Goal: Transaction & Acquisition: Purchase product/service

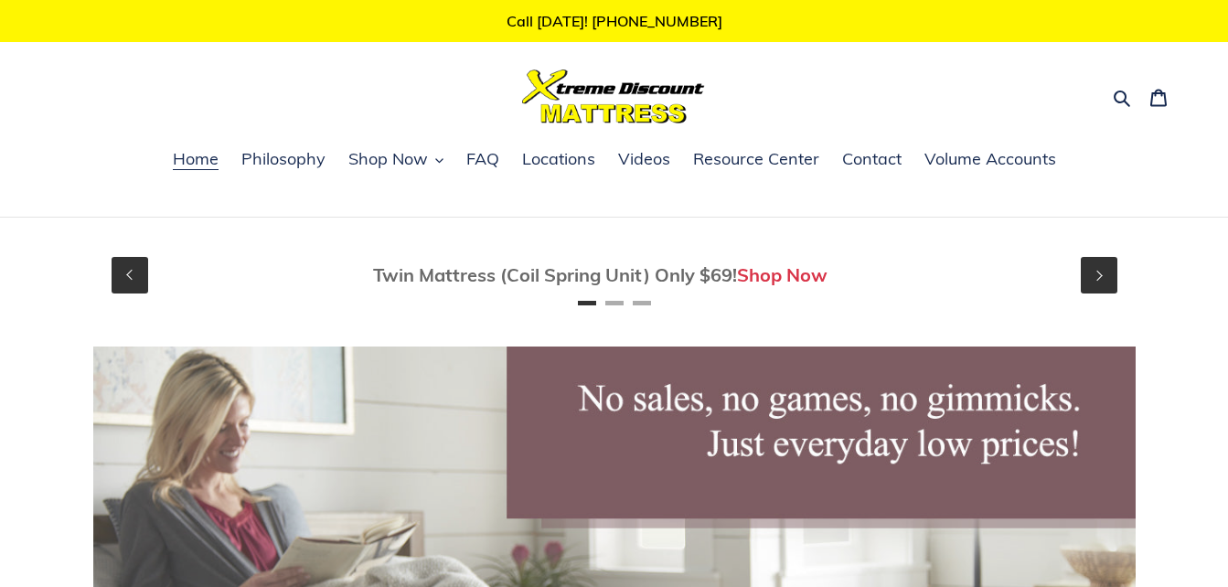
click at [1100, 278] on button "Next" at bounding box center [1098, 275] width 37 height 37
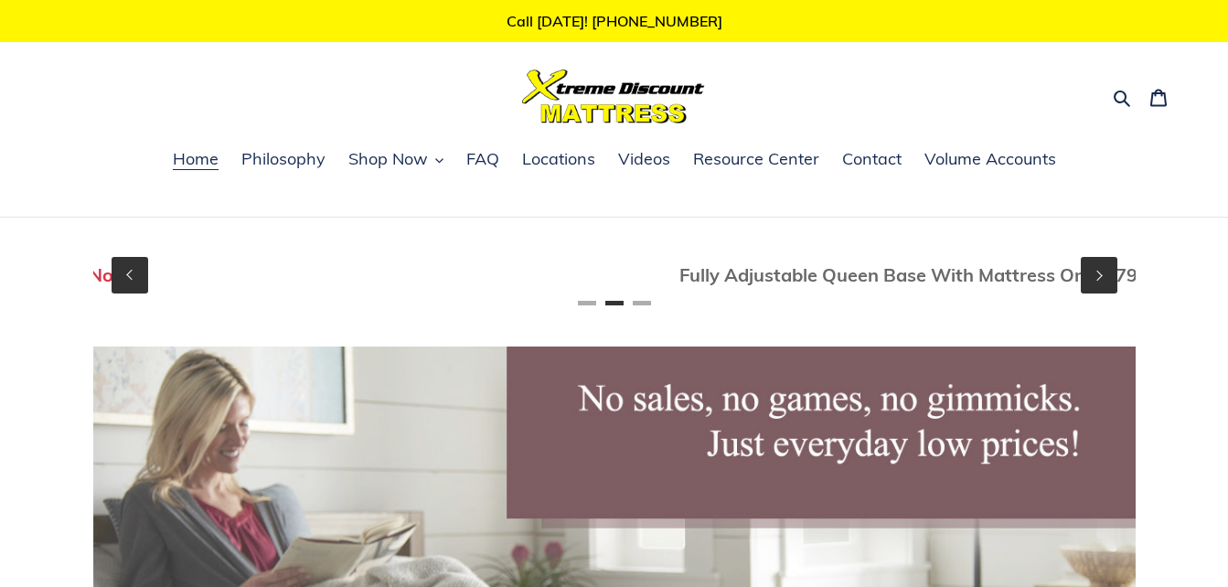
scroll to position [0, 1042]
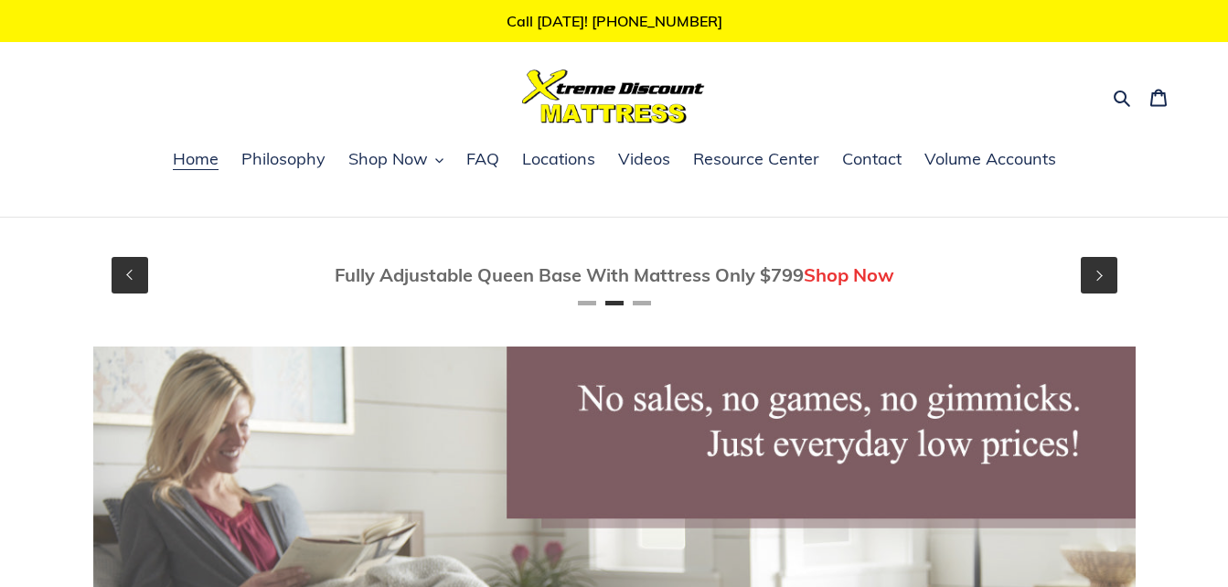
click at [1100, 278] on button "Next" at bounding box center [1098, 275] width 37 height 37
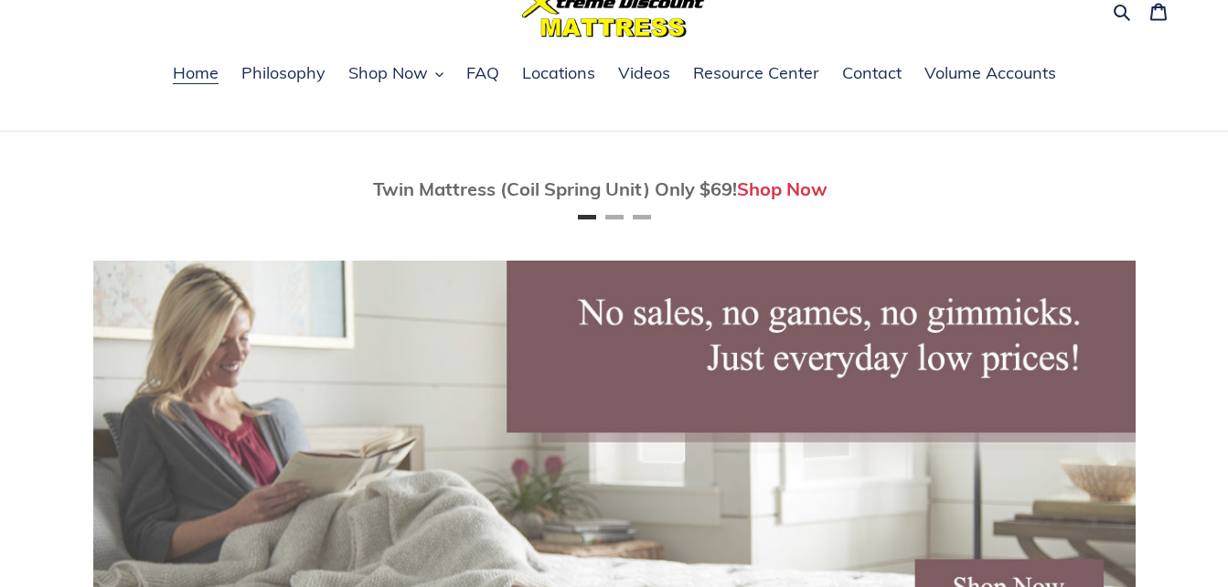
scroll to position [0, 0]
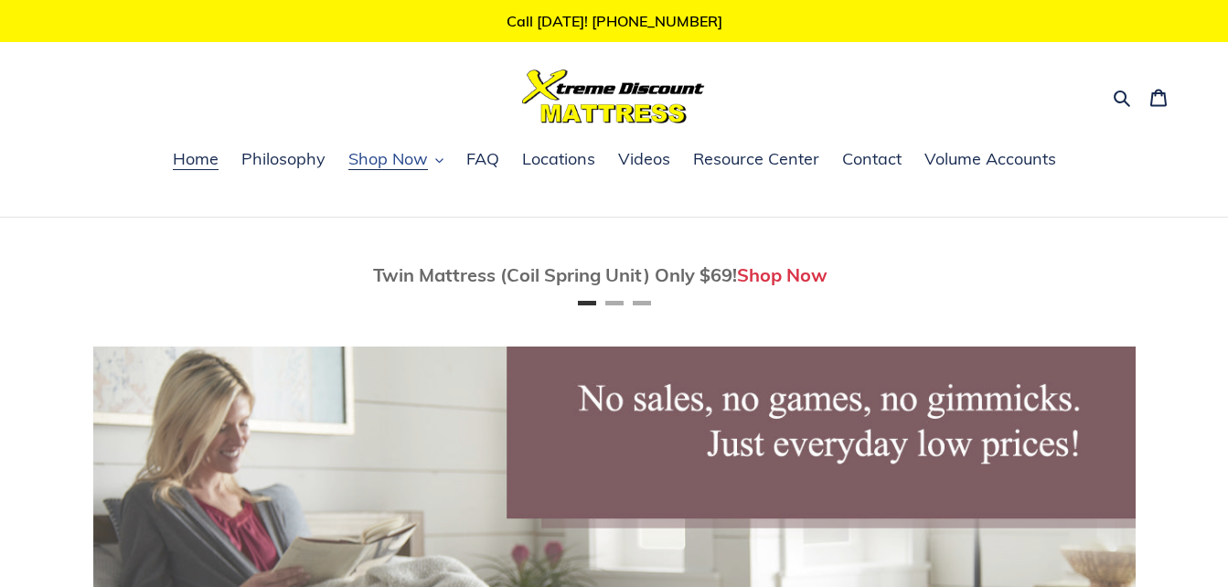
click at [430, 159] on button "Shop Now" at bounding box center [395, 159] width 113 height 27
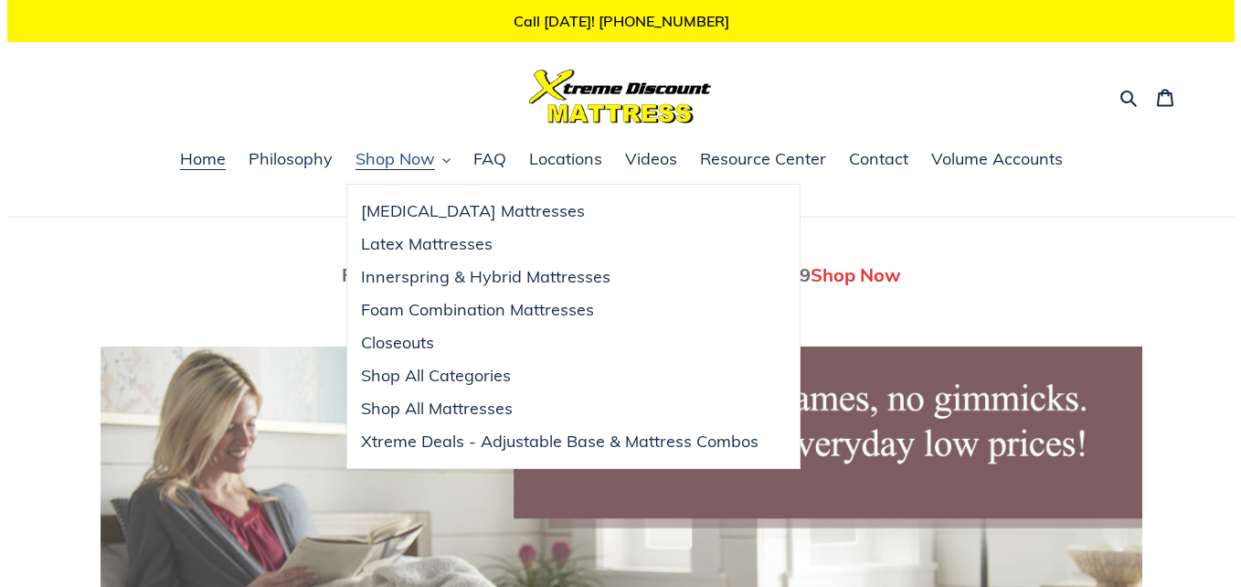
scroll to position [0, 1042]
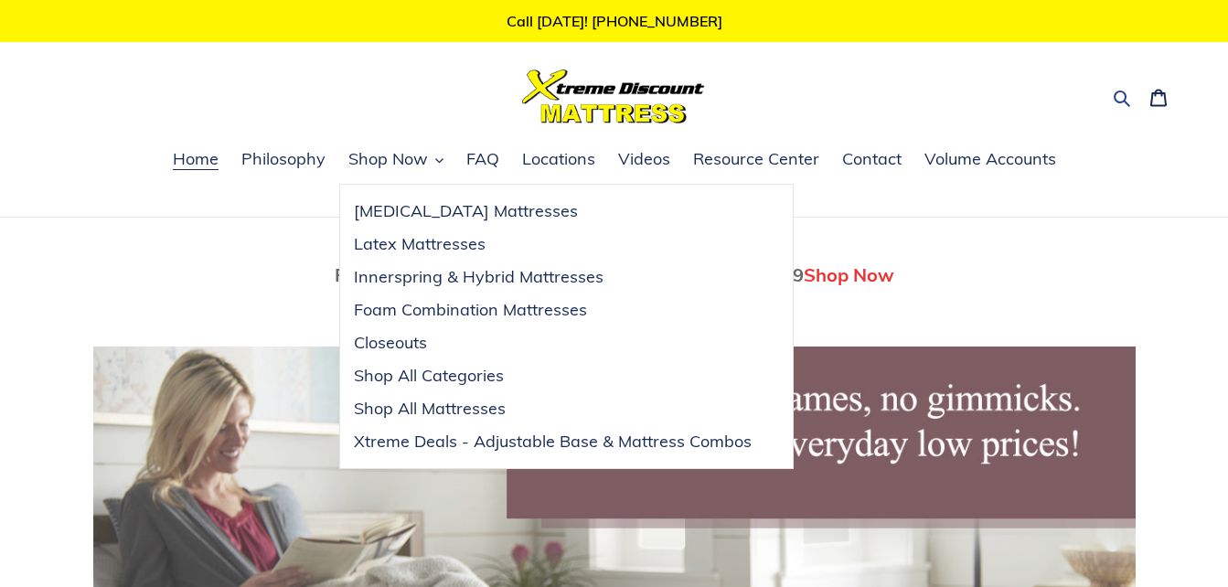
click at [1122, 98] on icon "button" at bounding box center [1121, 98] width 18 height 18
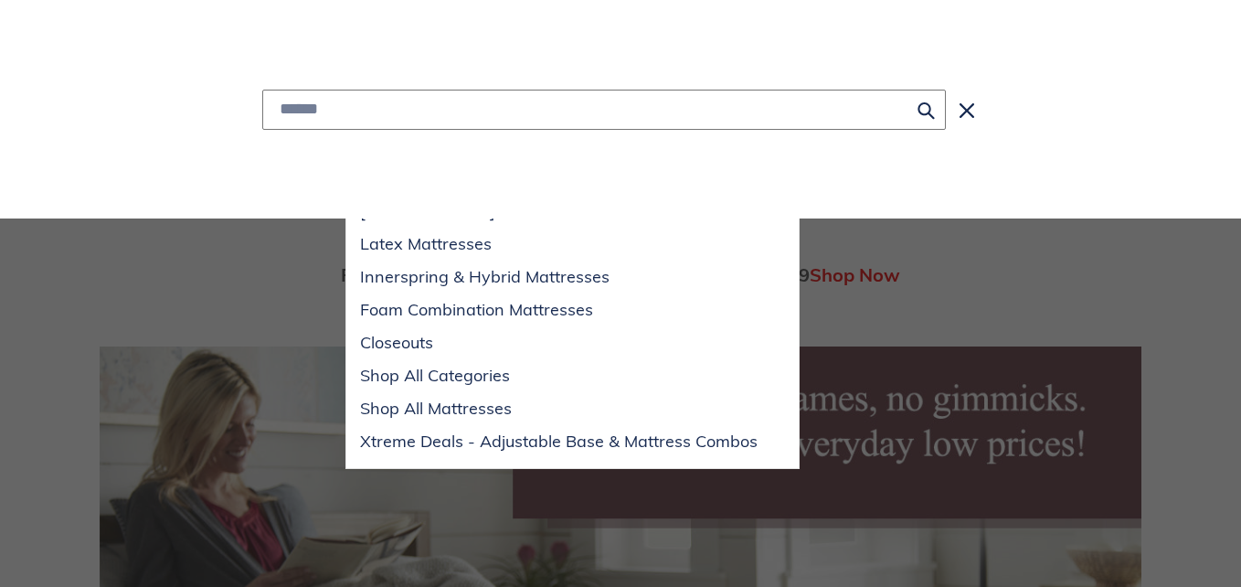
click at [724, 95] on input "Search" at bounding box center [604, 110] width 684 height 40
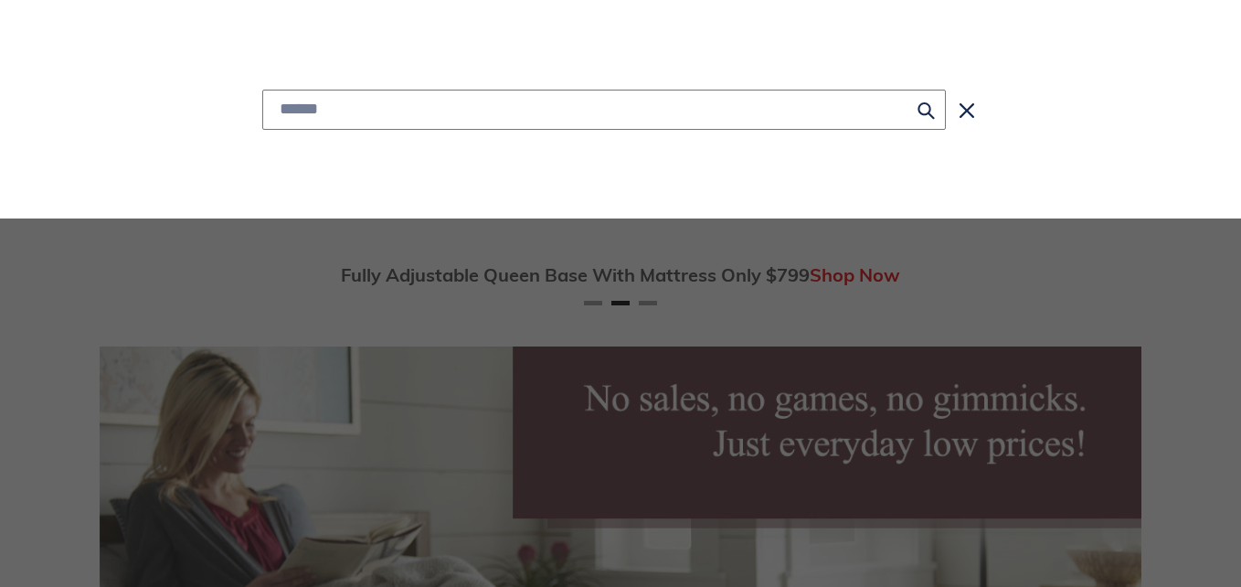
click at [724, 95] on input "Search" at bounding box center [604, 110] width 684 height 40
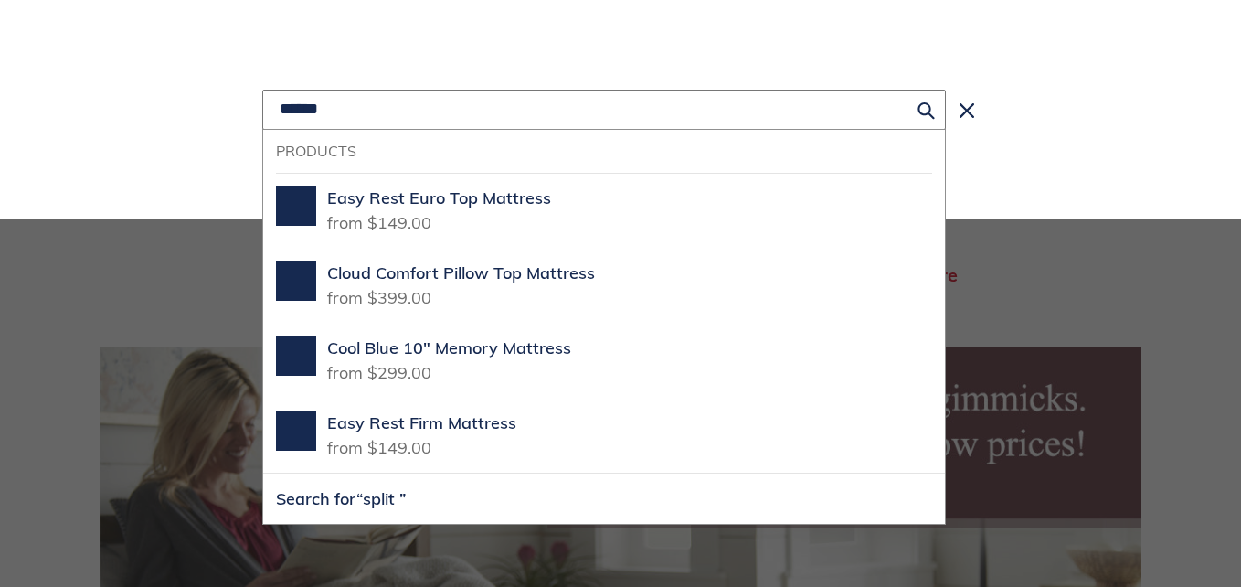
scroll to position [0, 2084]
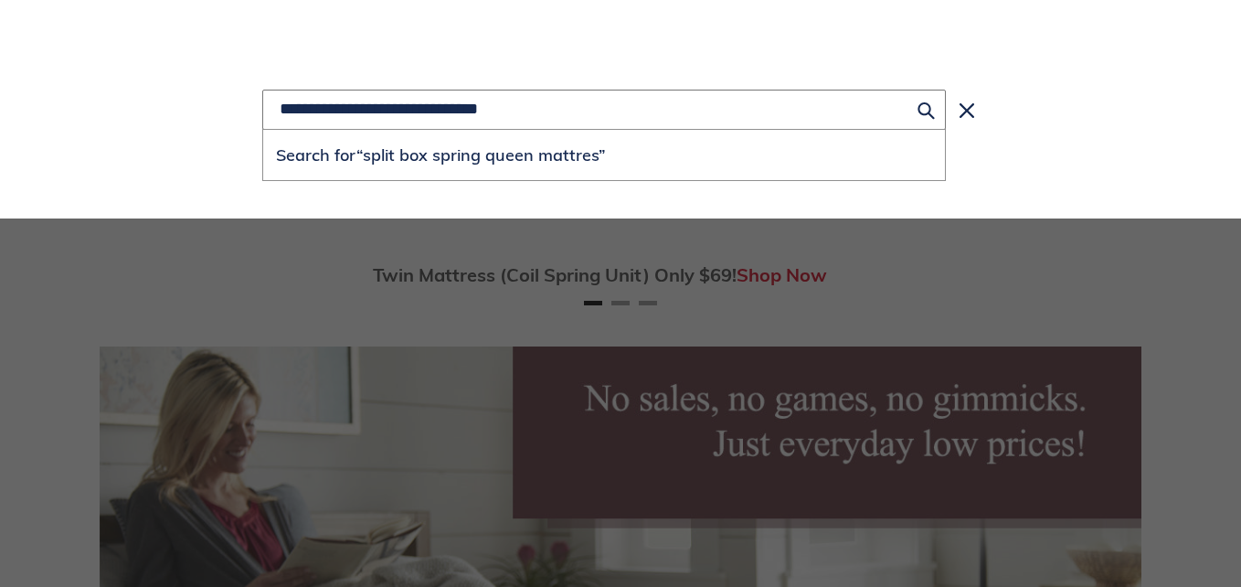
type input "**********"
click at [263, 130] on button "Search for “split box spring queen mattres”" at bounding box center [604, 155] width 682 height 50
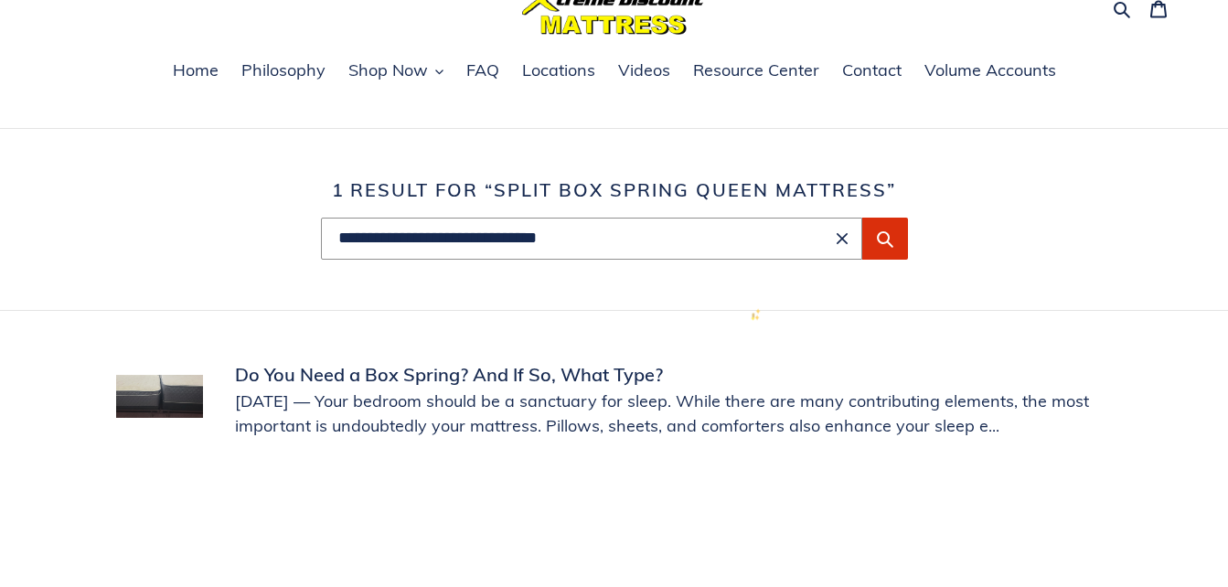
scroll to position [91, 0]
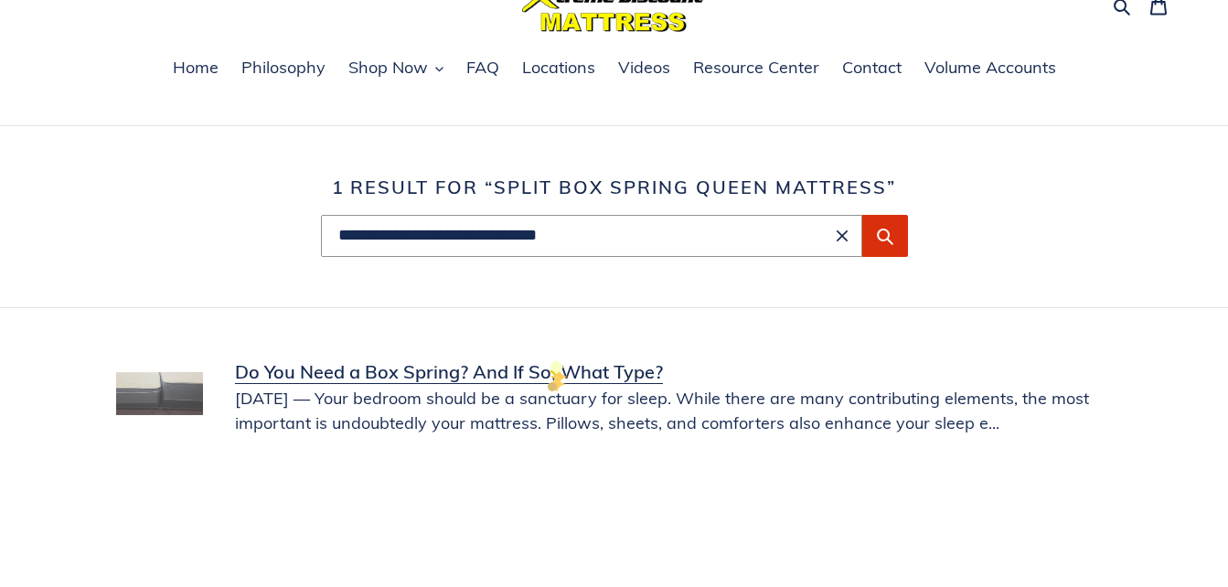
click at [547, 375] on link "Do You Need a Box Spring? And If So, What Type?" at bounding box center [614, 396] width 996 height 77
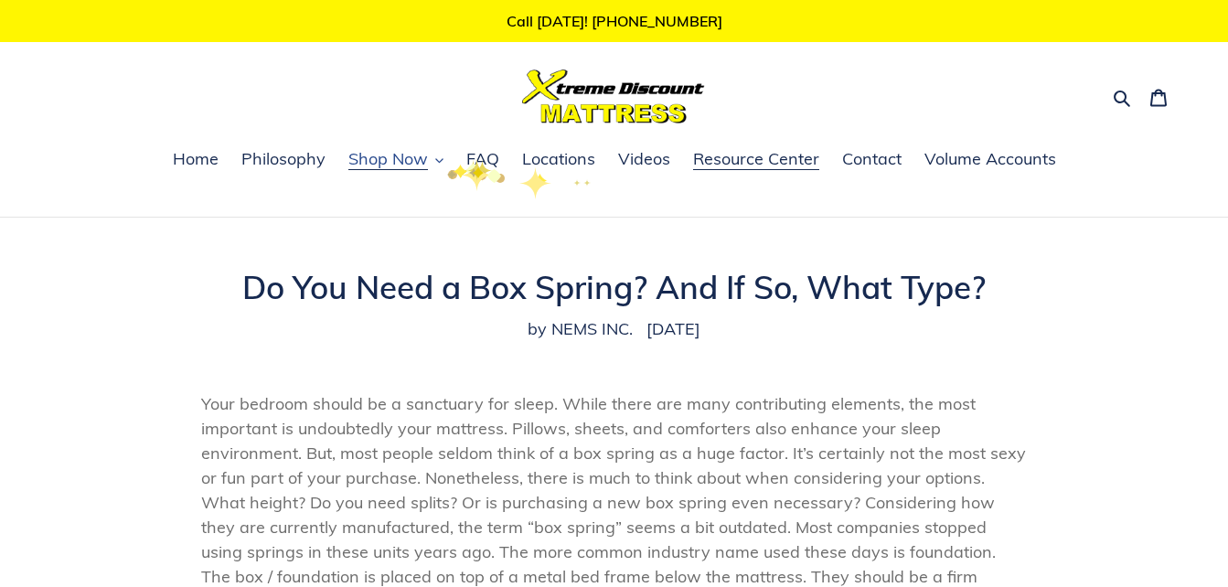
click at [441, 161] on icon "button" at bounding box center [439, 160] width 8 height 8
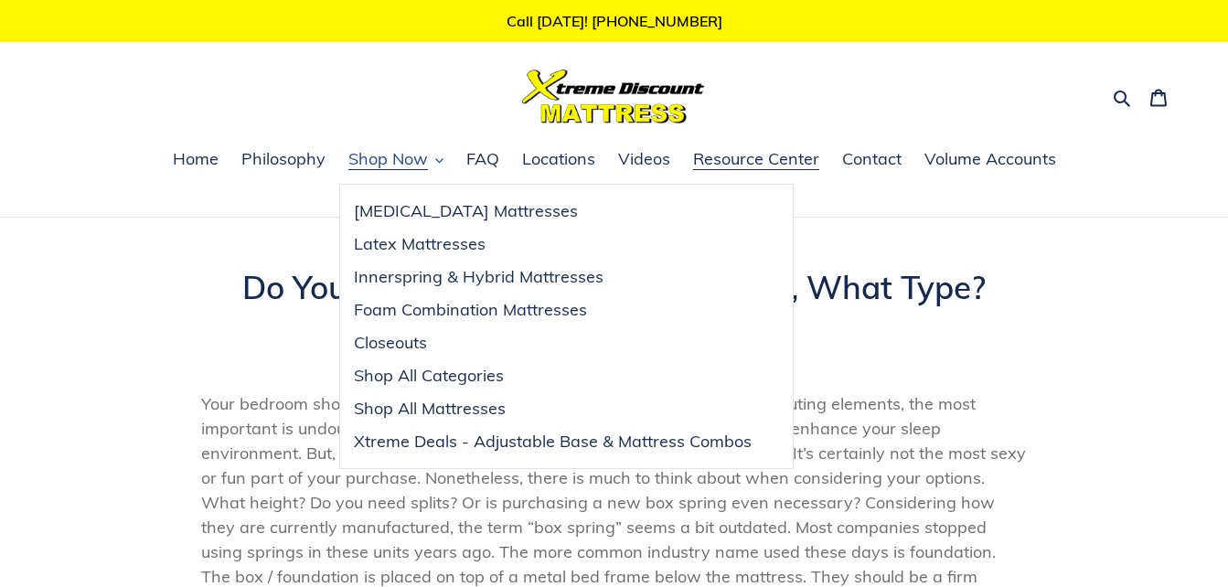
click at [431, 163] on button "Shop Now" at bounding box center [395, 159] width 113 height 27
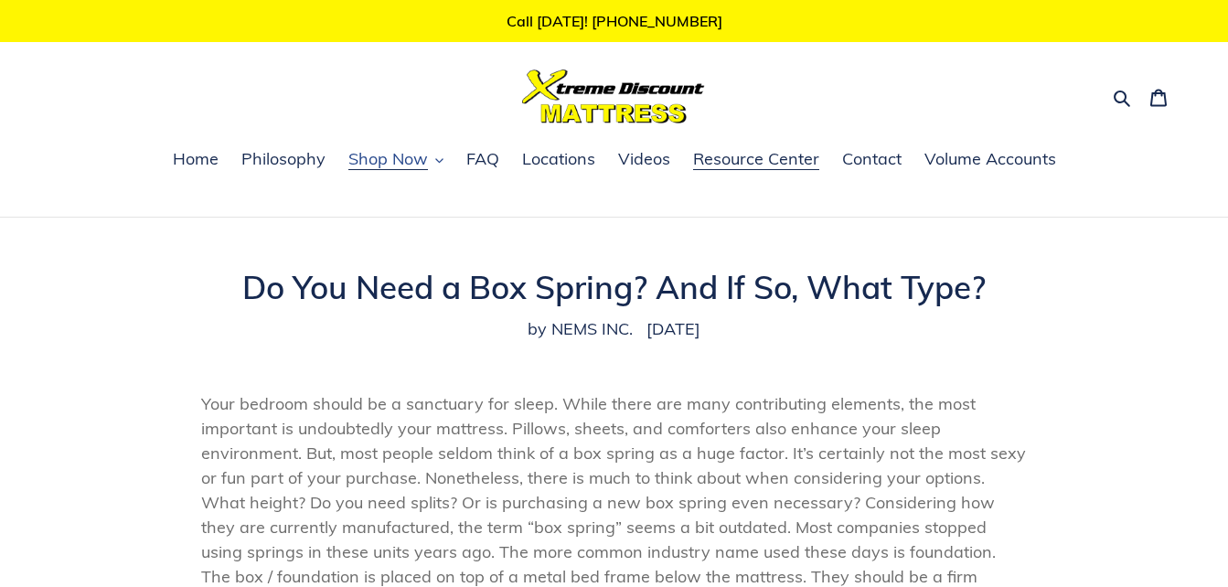
click at [413, 161] on span "Shop Now" at bounding box center [388, 159] width 80 height 22
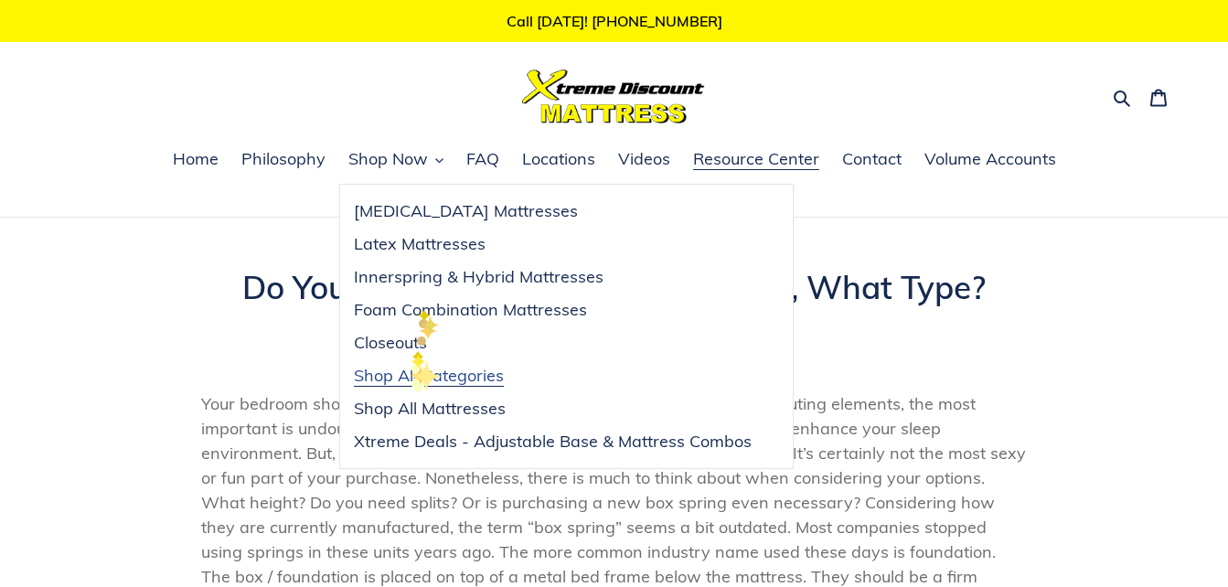
click at [411, 374] on span "Shop All Categories" at bounding box center [429, 376] width 150 height 22
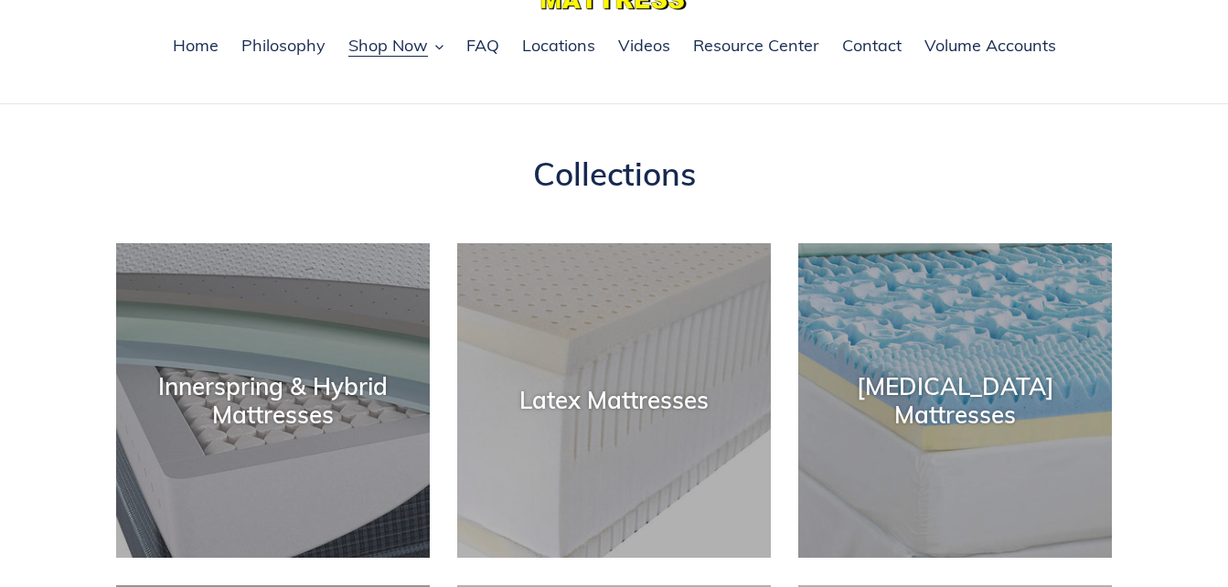
scroll to position [91, 0]
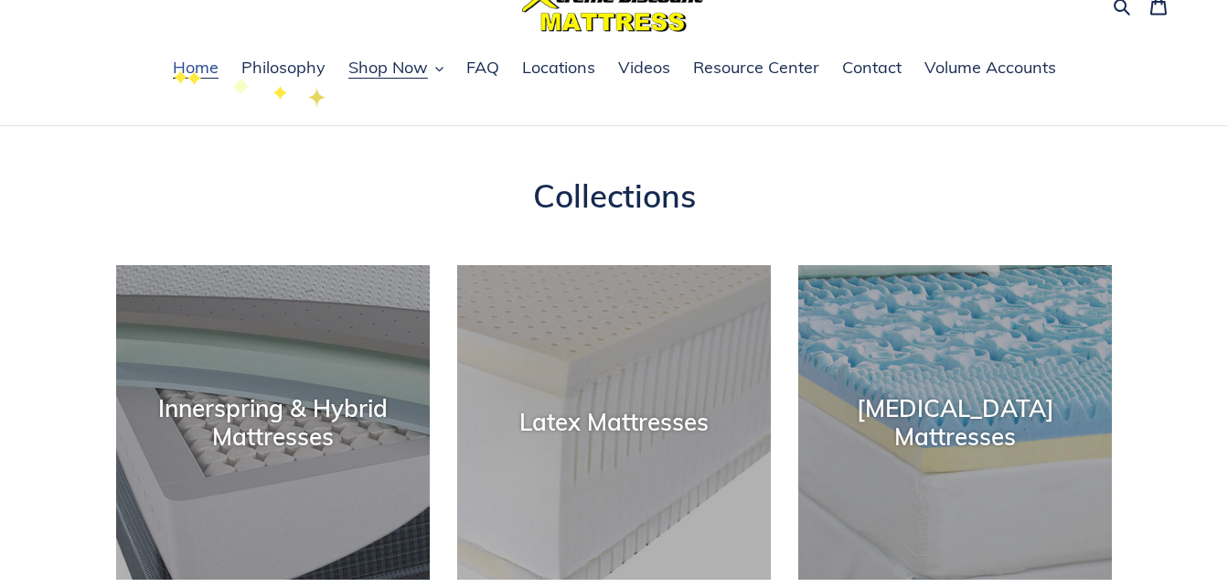
click at [173, 66] on link "Home" at bounding box center [196, 68] width 64 height 27
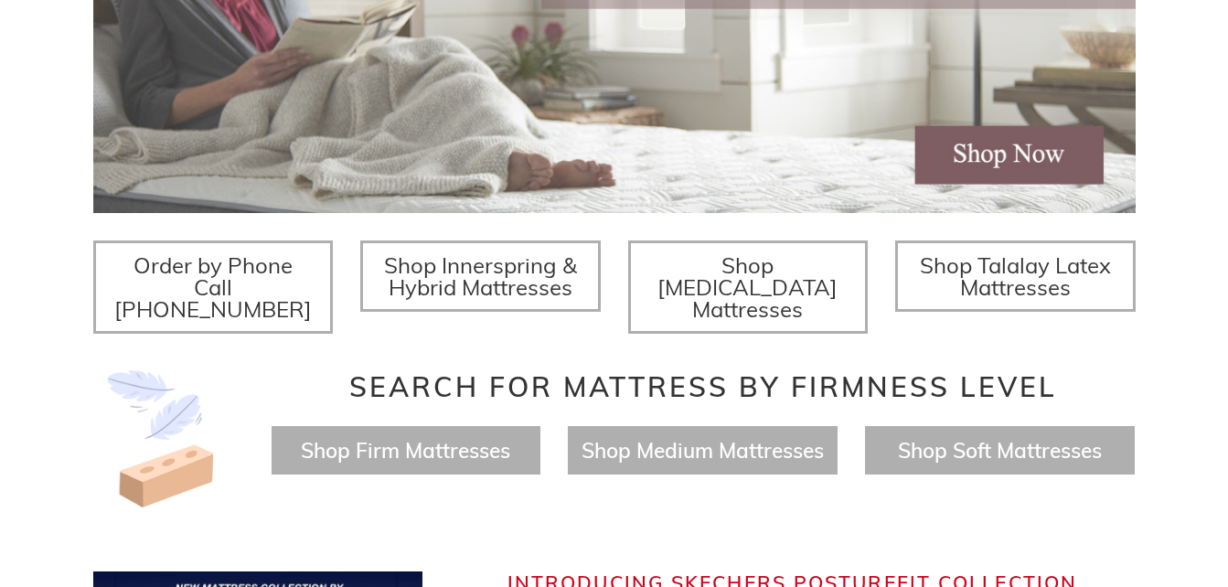
scroll to position [366, 0]
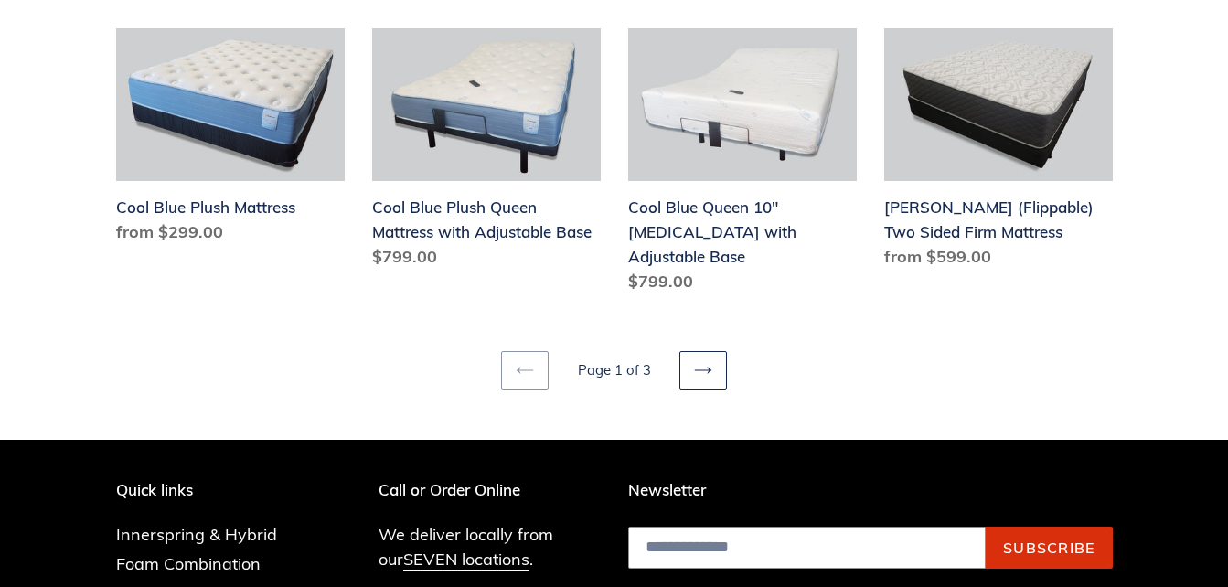
scroll to position [2559, 0]
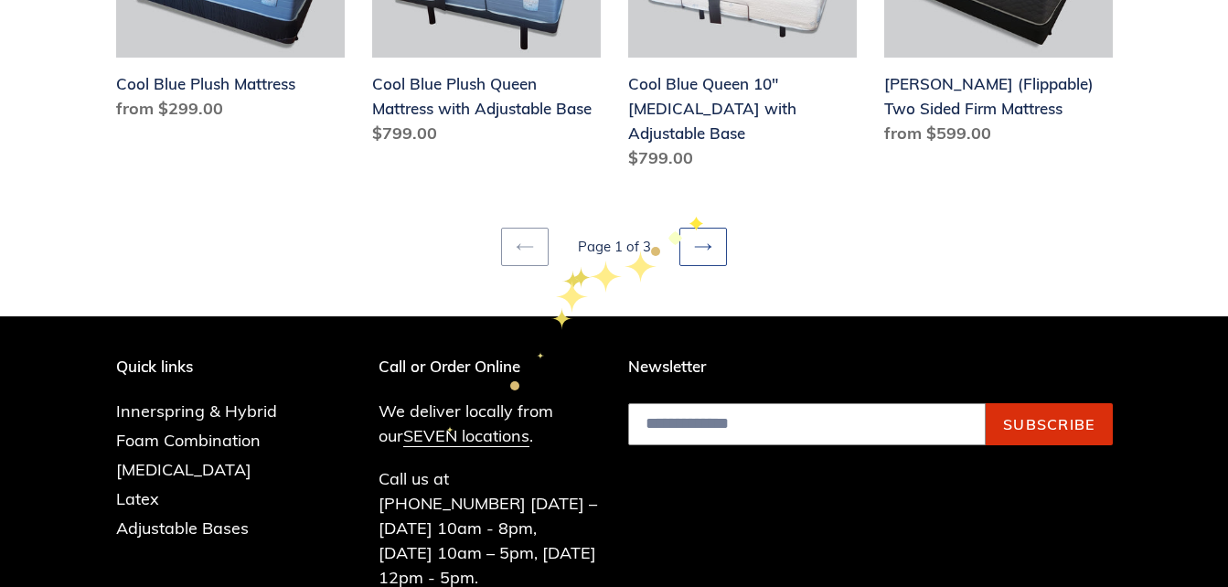
click at [695, 228] on link "Next page" at bounding box center [703, 247] width 48 height 38
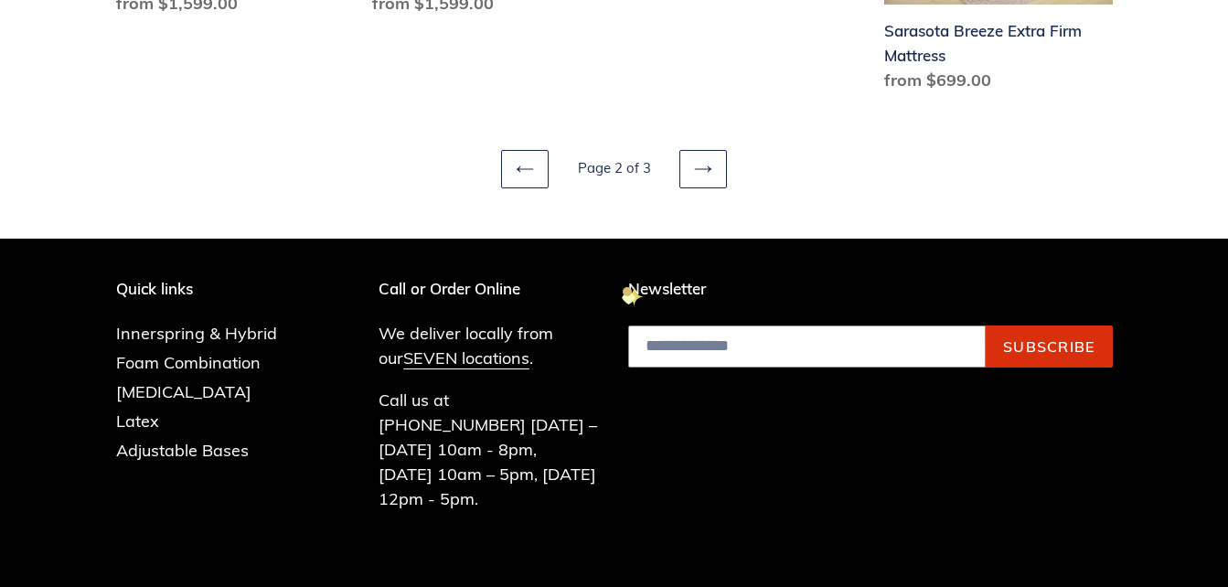
scroll to position [2819, 0]
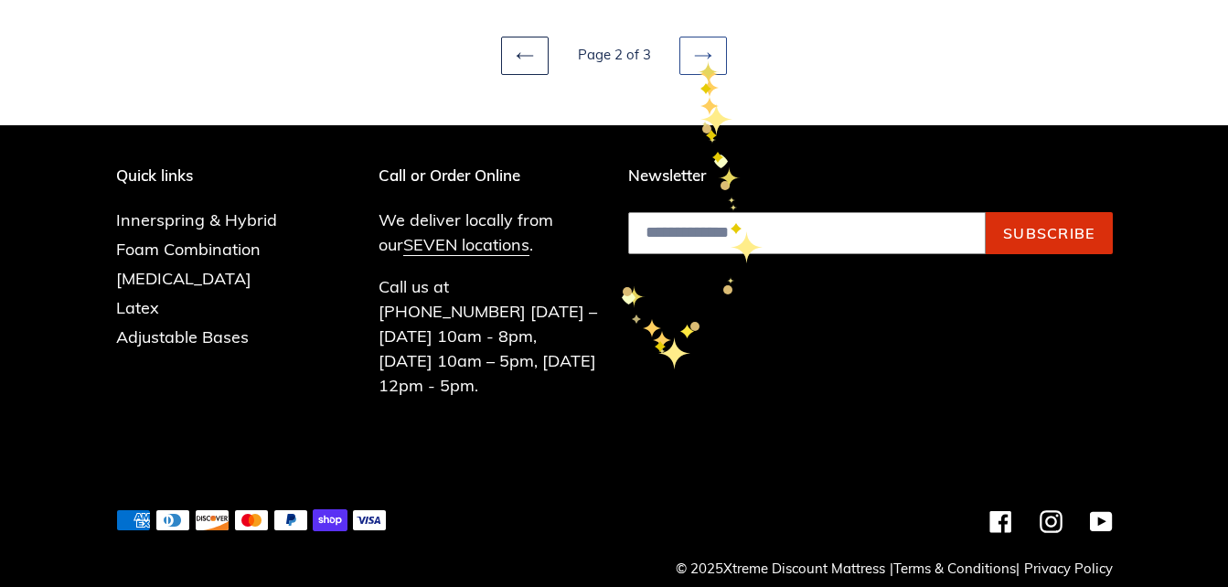
click at [698, 57] on icon at bounding box center [703, 56] width 18 height 18
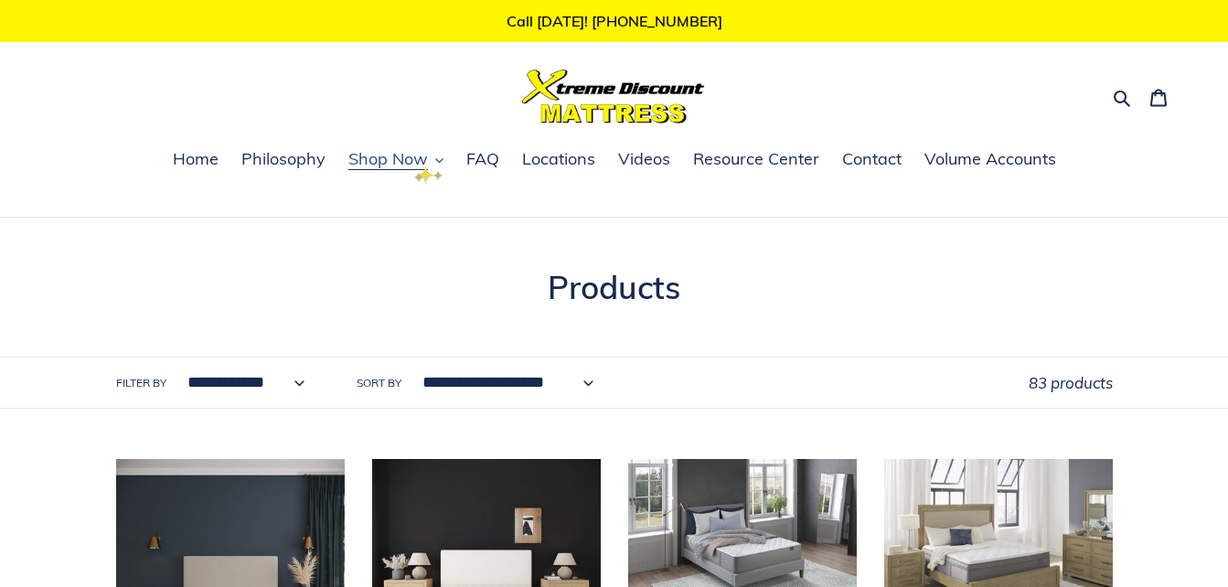
click at [433, 161] on button "Shop Now" at bounding box center [395, 159] width 113 height 27
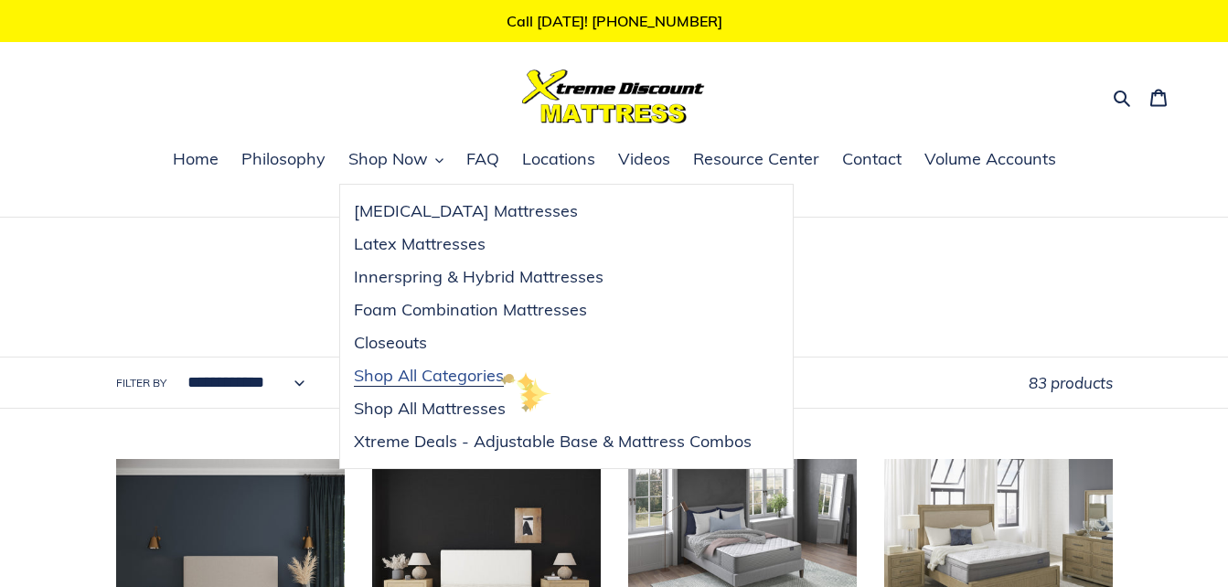
click at [493, 369] on span "Shop All Categories" at bounding box center [429, 376] width 150 height 22
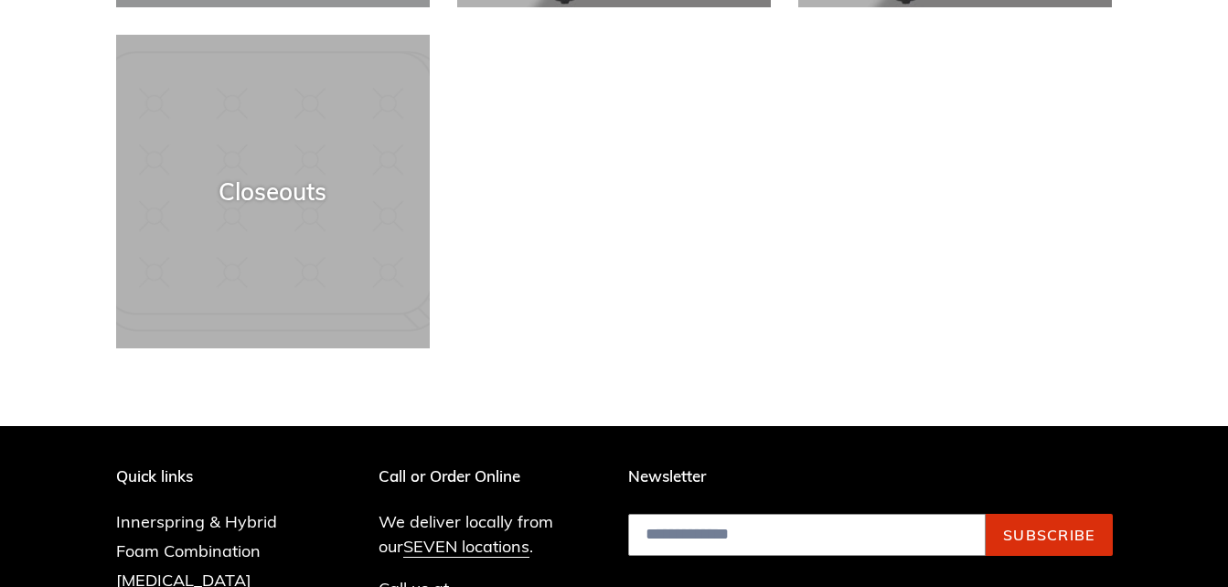
scroll to position [1005, 0]
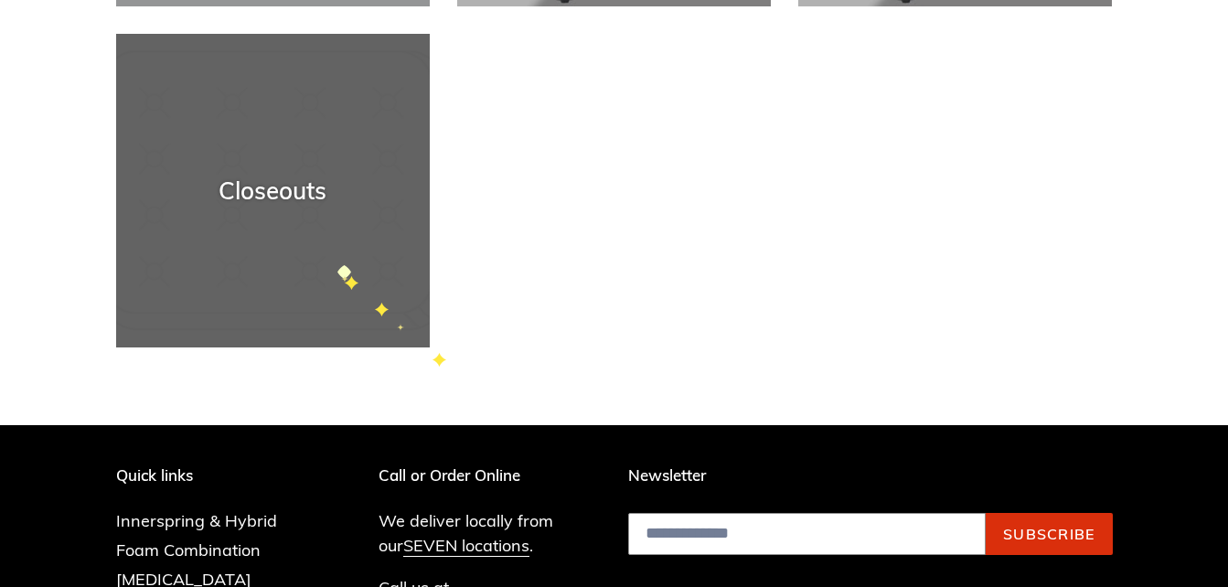
click at [335, 347] on div "Closeouts" at bounding box center [273, 347] width 314 height 0
click at [287, 191] on div "Closeouts" at bounding box center [273, 190] width 314 height 28
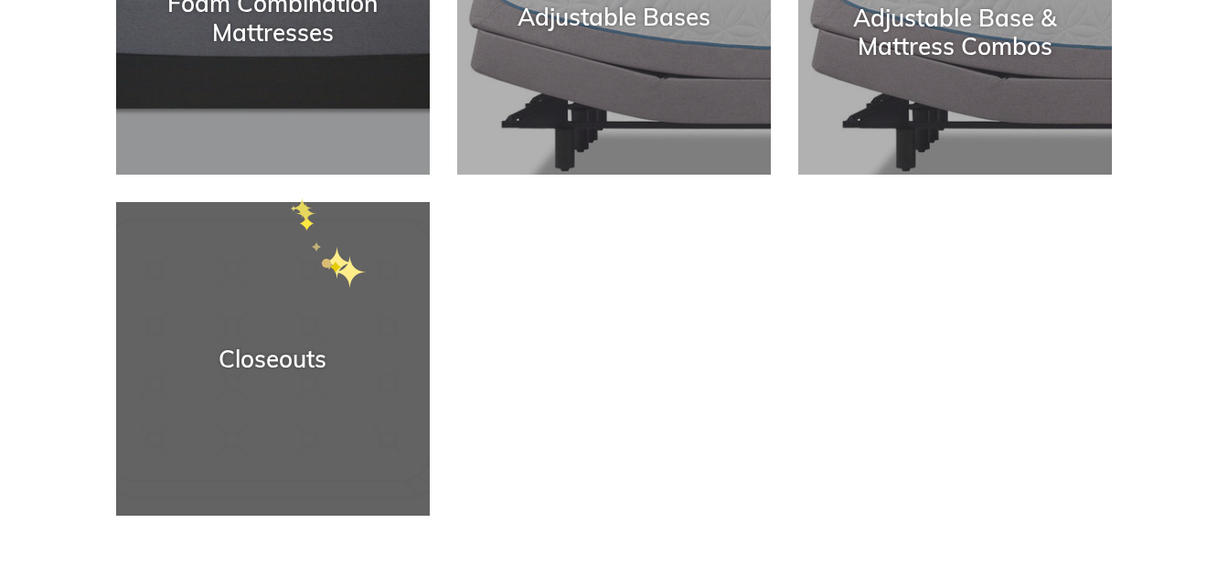
scroll to position [640, 0]
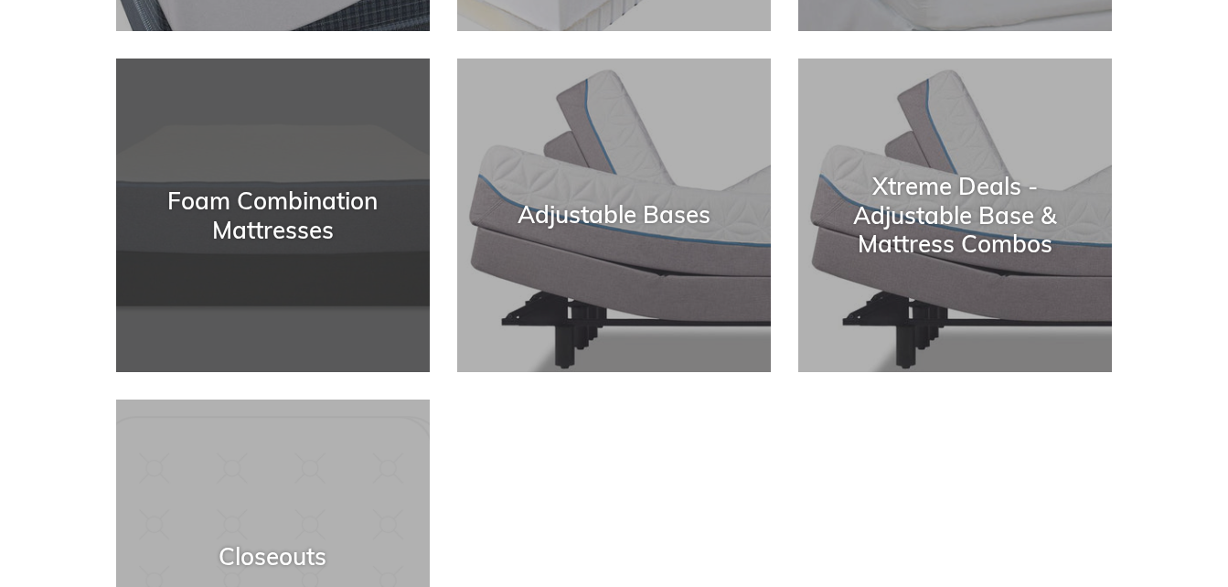
click at [299, 186] on div "Foam Combination Mattresses" at bounding box center [273, 214] width 314 height 57
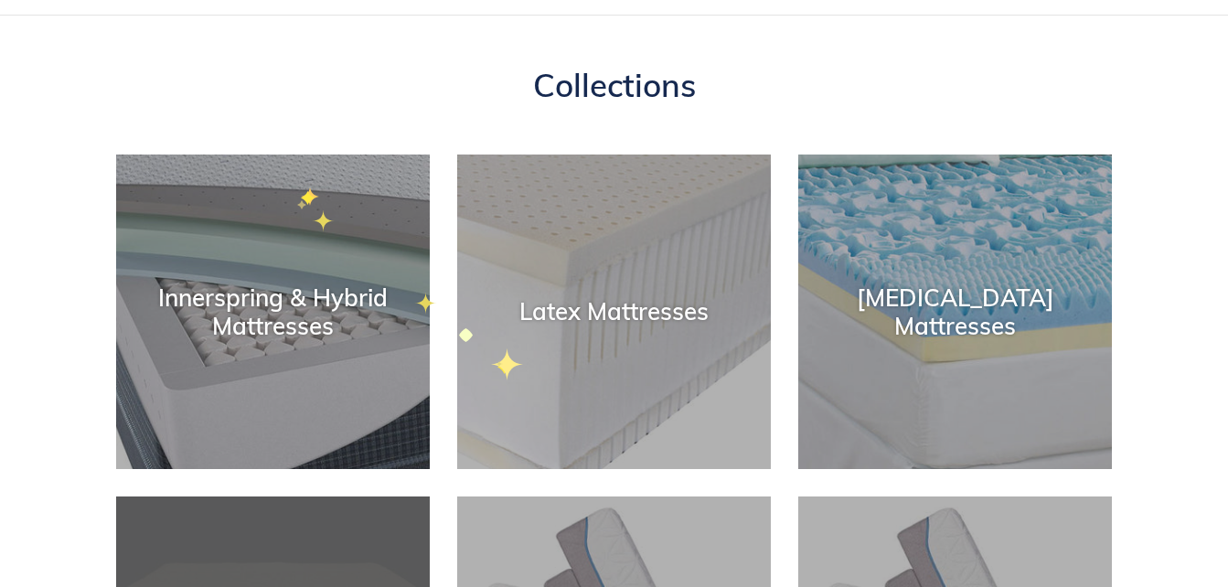
scroll to position [0, 0]
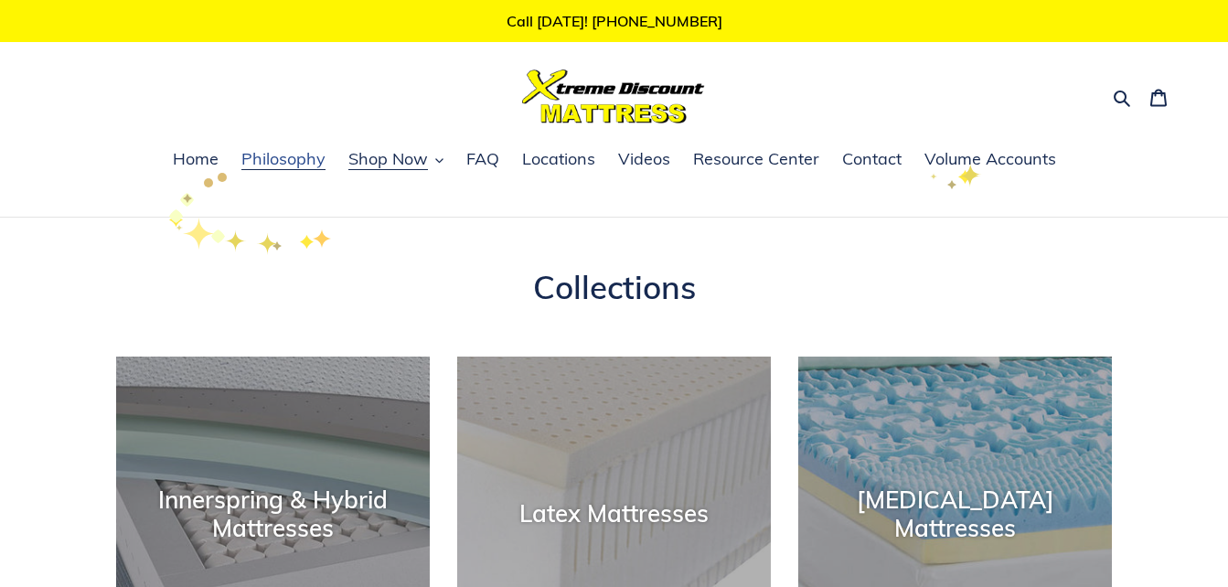
click at [234, 155] on link "Philosophy" at bounding box center [283, 159] width 102 height 27
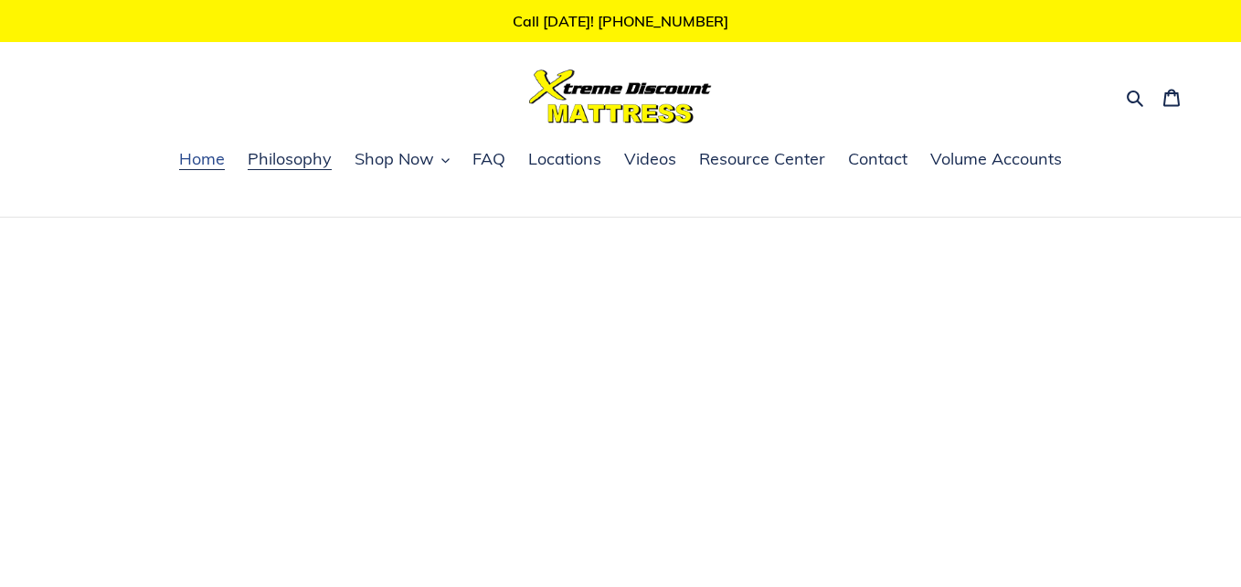
click at [207, 163] on span "Home" at bounding box center [202, 159] width 46 height 22
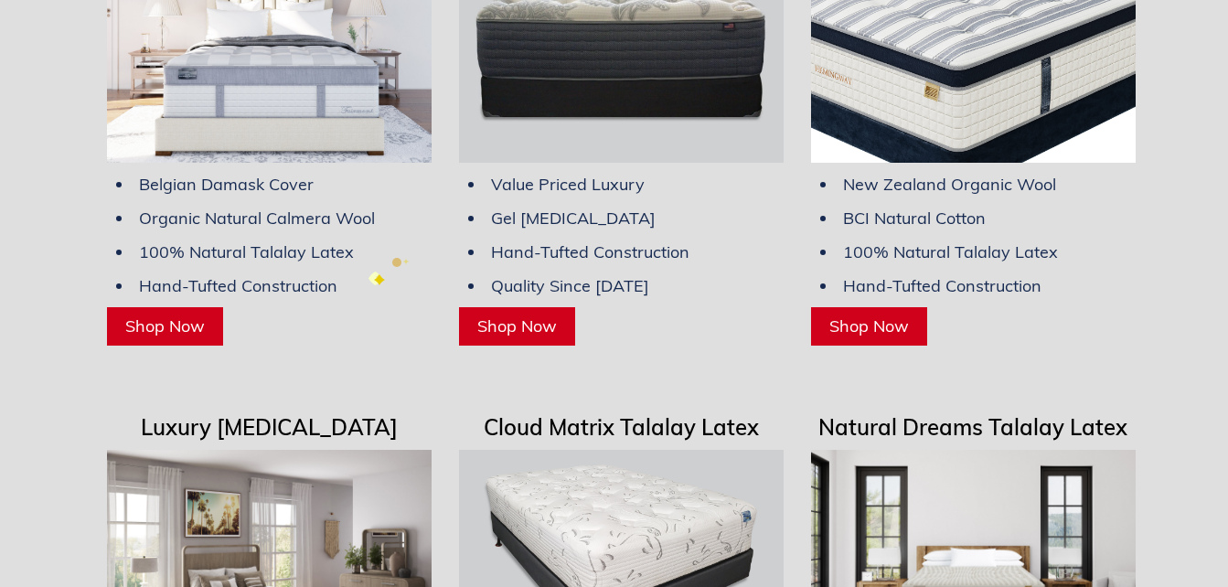
scroll to position [4844, 0]
